Goal: Task Accomplishment & Management: Complete application form

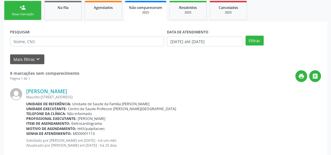
scroll to position [89, 0]
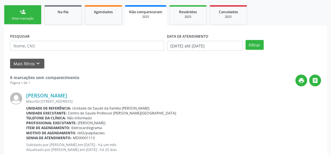
click at [17, 11] on link "person_add Nova marcação" at bounding box center [22, 14] width 37 height 19
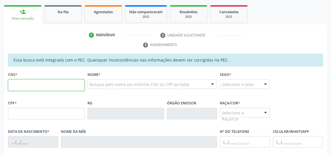
paste input "552 0706 9021 4051"
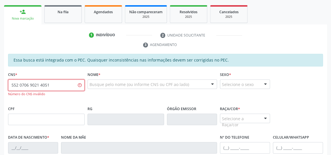
drag, startPoint x: 54, startPoint y: 84, endPoint x: 6, endPoint y: 82, distance: 48.4
click at [6, 82] on div "Essa busca está integrada com o PEC. Quaisquer inconsistências nas informações …" at bounding box center [165, 157] width 323 height 206
type input "552 0706 9021 4051"
drag, startPoint x: 6, startPoint y: 82, endPoint x: 0, endPoint y: 28, distance: 54.2
click at [0, 28] on div "Acompanhamento Acompanhe a situação das marcações correntes e finalizadas Relat…" at bounding box center [165, 107] width 331 height 313
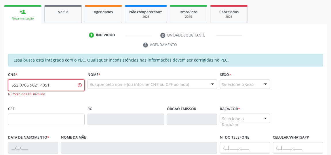
drag, startPoint x: 50, startPoint y: 83, endPoint x: 6, endPoint y: 81, distance: 43.2
click at [7, 81] on div "CNS * 552 0706 9021 4051 Número do CNS inválido" at bounding box center [46, 88] width 79 height 34
paste input "706 9021 4051 8239"
type input "706 9021 4051 8239"
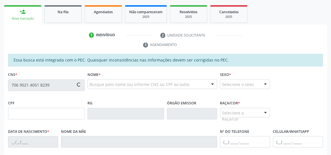
type input "677.314.736-00"
type input "[DATE]"
type input "[PERSON_NAME]"
type input "[PHONE_NUMBER]"
type input "24"
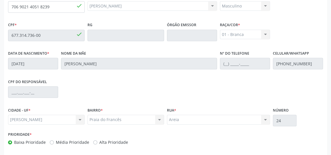
scroll to position [190, 0]
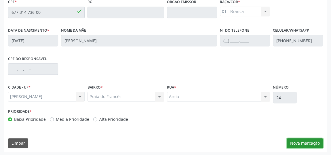
click at [315, 145] on button "Nova marcação" at bounding box center [305, 143] width 36 height 10
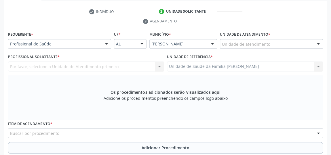
scroll to position [112, 0]
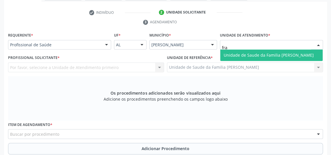
click at [259, 58] on span "Unidade de Saude da Familia [PERSON_NAME]" at bounding box center [271, 56] width 102 height 12
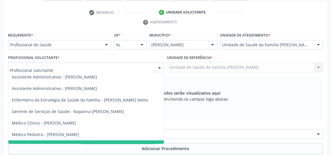
scroll to position [0, 0]
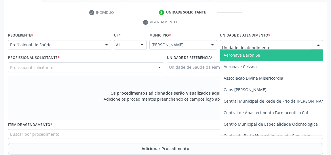
click at [318, 44] on div at bounding box center [318, 45] width 9 height 10
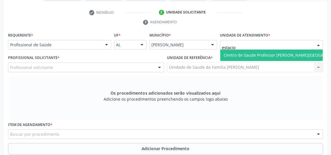
click at [286, 54] on span "Centro de Saude Professor [PERSON_NAME][GEOGRAPHIC_DATA]" at bounding box center [286, 54] width 125 height 5
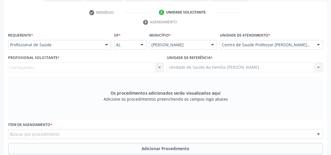
click at [46, 67] on div "Carregando... Assistente Administrativo - [PERSON_NAME] Assistente Administrati…" at bounding box center [86, 67] width 156 height 10
click at [159, 66] on div "Carregando... Assistente Administrativo - [PERSON_NAME] Assistente Administrati…" at bounding box center [86, 67] width 156 height 10
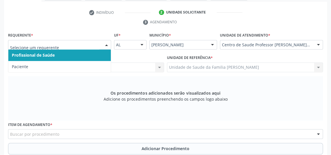
click at [56, 54] on span "Profissional de Saúde" at bounding box center [59, 56] width 102 height 12
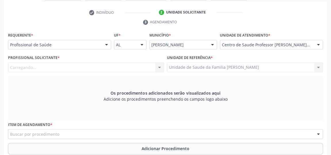
click at [113, 64] on div "Carregando... Assistente Administrativo - [PERSON_NAME] Assistente Administrati…" at bounding box center [86, 67] width 156 height 10
click at [154, 65] on div "Carregando... Assistente Administrativo - [PERSON_NAME] Assistente Administrati…" at bounding box center [86, 67] width 156 height 10
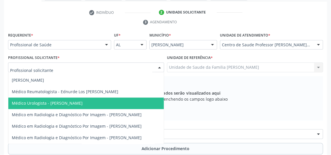
scroll to position [86, 0]
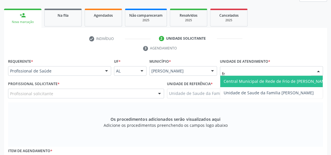
type input "fra"
click at [251, 80] on span "Unidade de Saude da Familia [PERSON_NAME]" at bounding box center [269, 81] width 90 height 5
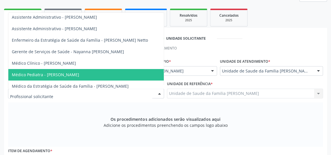
scroll to position [0, 0]
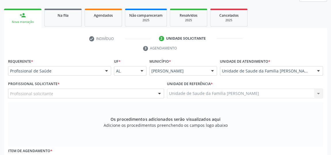
click at [249, 99] on div "Unidade de referência * Unidade de Saude da Familia [PERSON_NAME] Unidade de Sa…" at bounding box center [245, 91] width 159 height 22
click at [58, 93] on div "Profissional solicitante" at bounding box center [86, 94] width 156 height 10
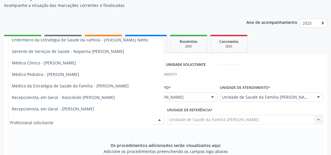
scroll to position [31, 0]
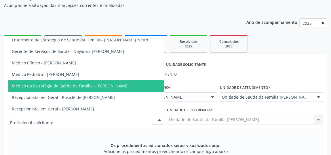
click at [96, 80] on span "Médico da Estratégia de Saúde da Família - [PERSON_NAME]" at bounding box center [85, 86] width 155 height 12
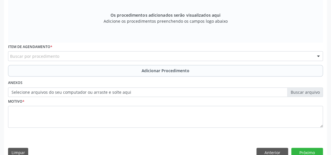
scroll to position [190, 0]
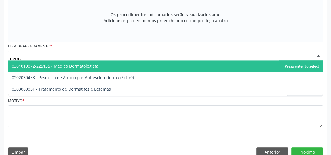
type input "dermat"
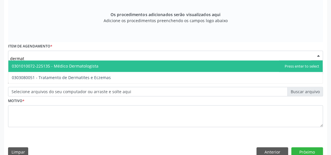
click at [69, 64] on span "0301010072-225135 - Médico Dermatologista" at bounding box center [55, 65] width 87 height 5
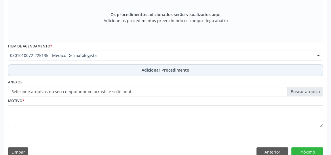
click at [179, 67] on span "Adicionar Procedimento" at bounding box center [166, 70] width 48 height 6
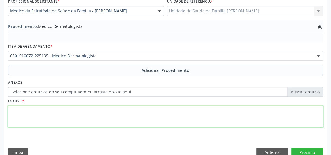
click at [22, 109] on textarea at bounding box center [165, 117] width 315 height 22
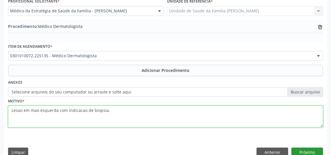
type textarea "Lesao em mao esquerda com indicacao de biopsia."
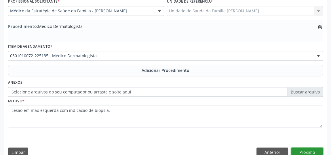
click at [303, 151] on button "Próximo" at bounding box center [307, 153] width 32 height 10
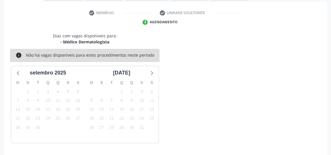
scroll to position [128, 0]
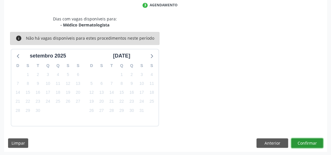
click at [306, 139] on button "Confirmar" at bounding box center [307, 143] width 32 height 10
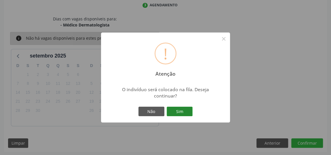
click at [186, 116] on button "Sim" at bounding box center [180, 112] width 26 height 10
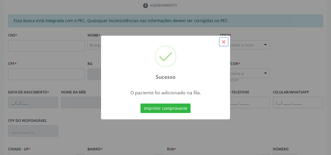
click at [223, 43] on button "×" at bounding box center [224, 42] width 10 height 10
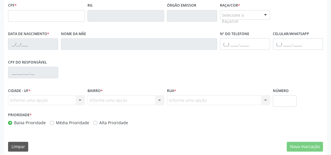
scroll to position [190, 0]
